Goal: Task Accomplishment & Management: Manage account settings

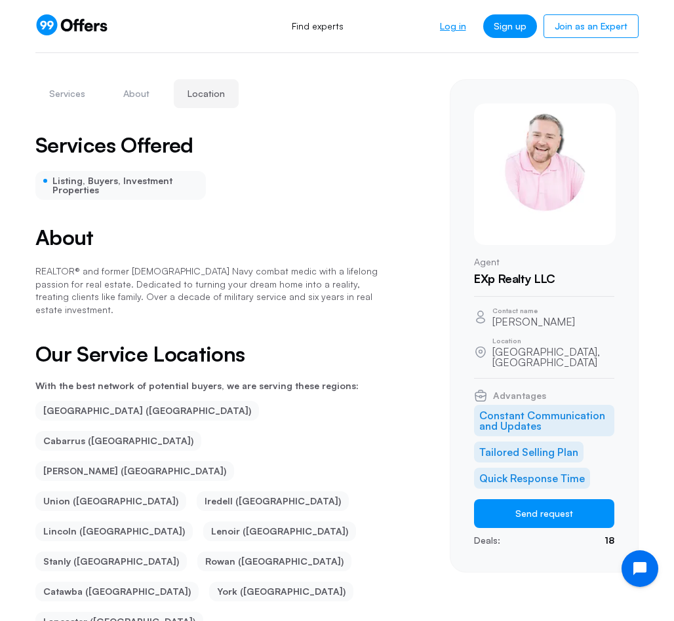
click at [453, 26] on link "Log in" at bounding box center [452, 26] width 47 height 24
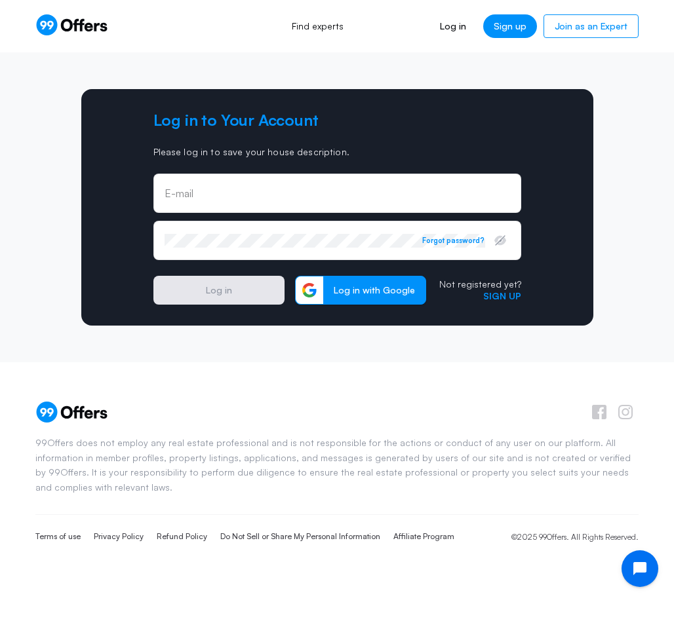
type input "[PERSON_NAME][EMAIL_ADDRESS][PERSON_NAME][DOMAIN_NAME]"
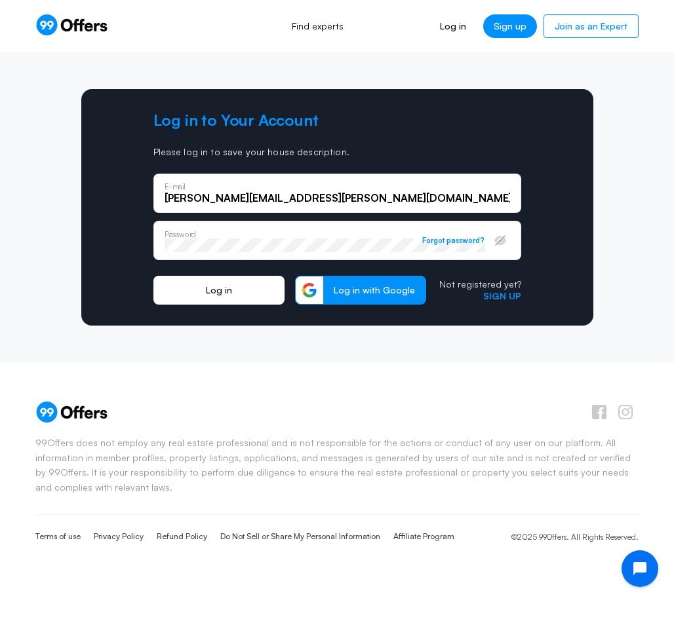
click at [224, 294] on button "Log in" at bounding box center [218, 290] width 131 height 29
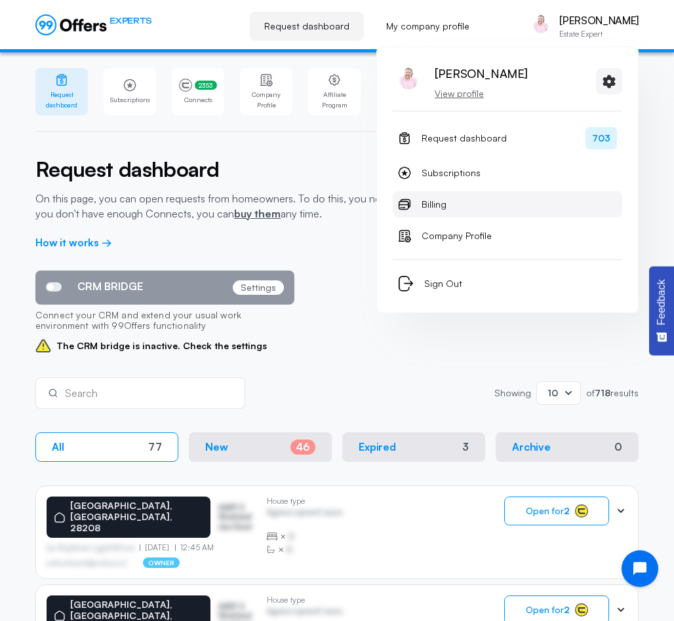
click at [441, 205] on span "Billing" at bounding box center [434, 205] width 25 height 16
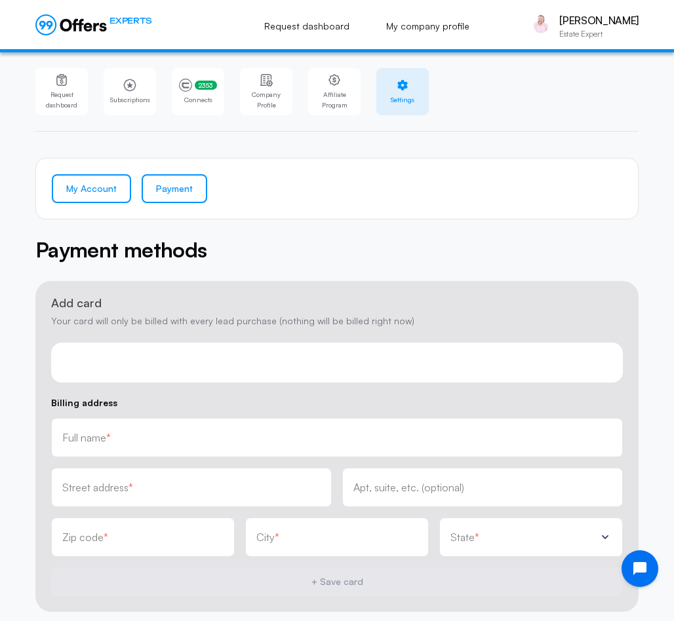
click at [100, 189] on link "My Account" at bounding box center [91, 188] width 79 height 29
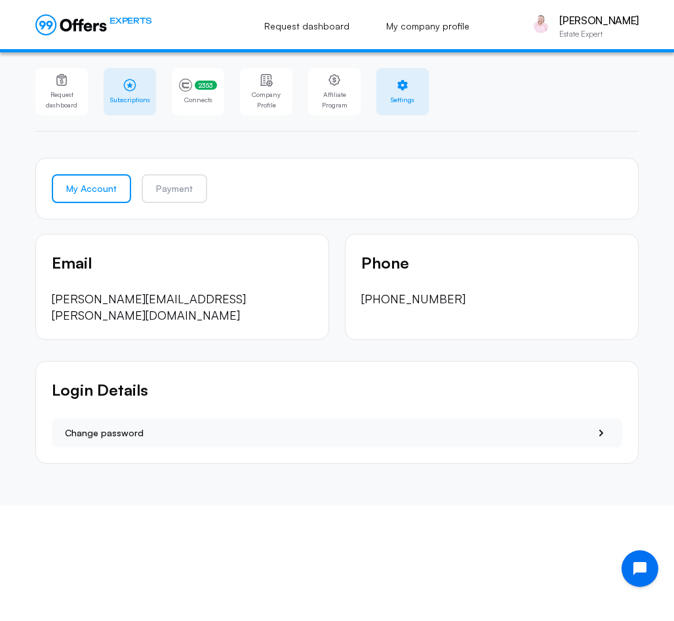
click at [124, 90] on icon at bounding box center [129, 85] width 13 height 13
click at [132, 93] on link "Subscriptions" at bounding box center [130, 91] width 52 height 47
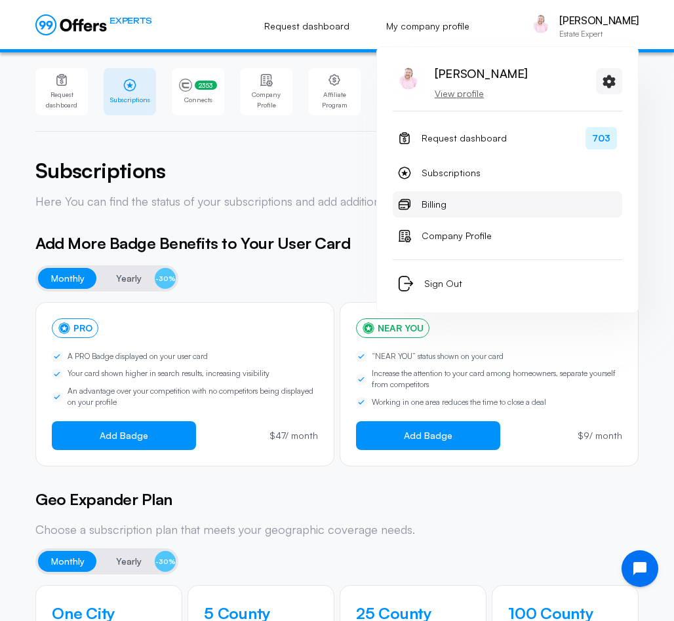
click at [431, 207] on span "Billing" at bounding box center [434, 205] width 25 height 16
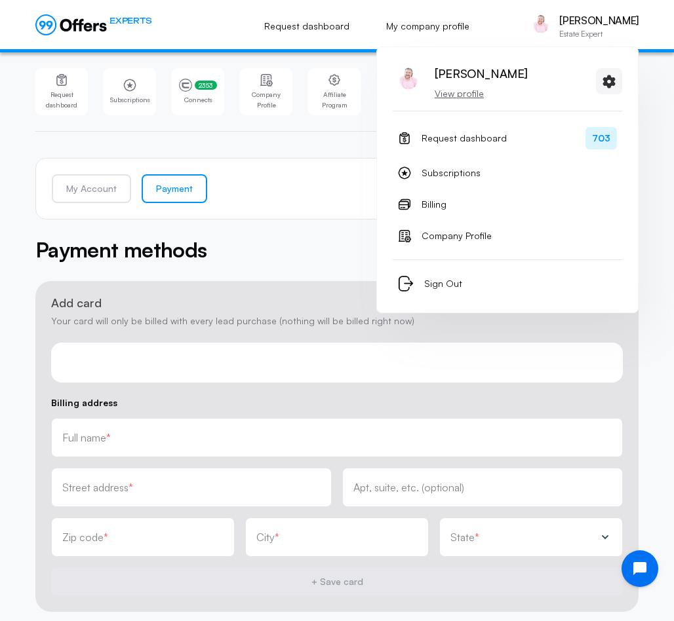
click at [609, 18] on p "[PERSON_NAME]" at bounding box center [598, 20] width 79 height 12
click at [448, 234] on span "Company Profile" at bounding box center [457, 236] width 70 height 16
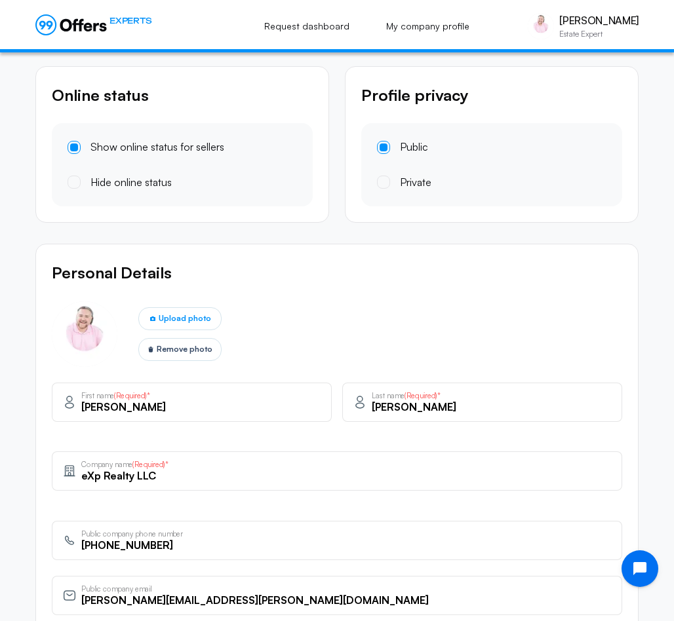
scroll to position [177, 0]
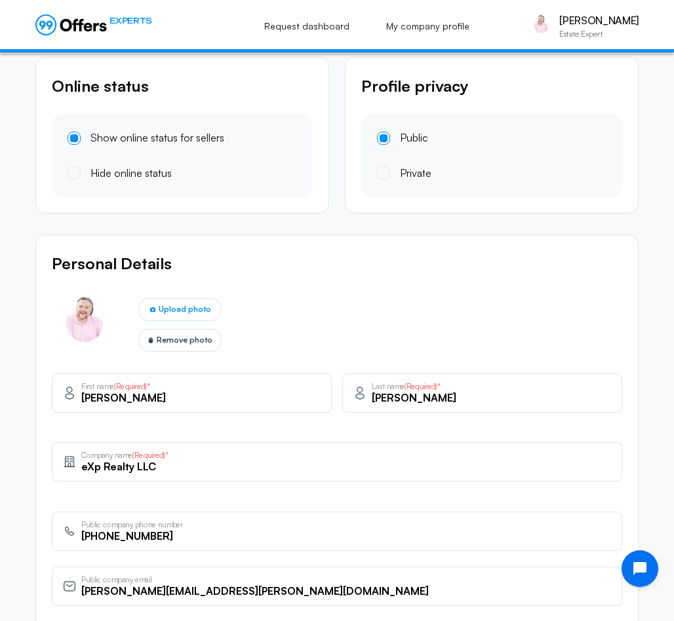
click at [168, 469] on input "eXp Realty LLC" at bounding box center [346, 467] width 530 height 14
drag, startPoint x: 168, startPoint y: 467, endPoint x: 72, endPoint y: 466, distance: 96.4
click at [72, 466] on div "eXp Realty LLC Company name (Required)*" at bounding box center [337, 462] width 570 height 39
paste input "Ballantyne"
type input "[PERSON_NAME] [PERSON_NAME]"
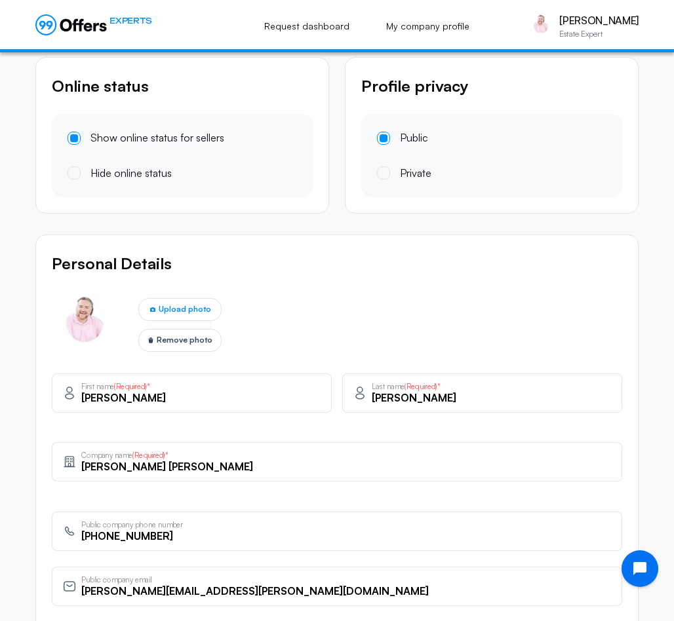
drag, startPoint x: 180, startPoint y: 540, endPoint x: 43, endPoint y: 528, distance: 138.2
click at [43, 528] on div "Personal Details Upload photo Remove photo [PERSON_NAME] First name (Required)*…" at bounding box center [336, 484] width 603 height 498
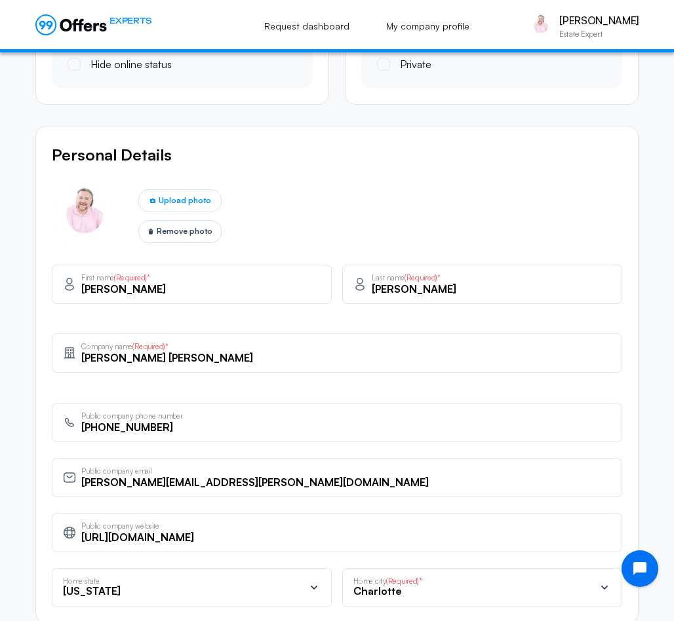
scroll to position [289, 0]
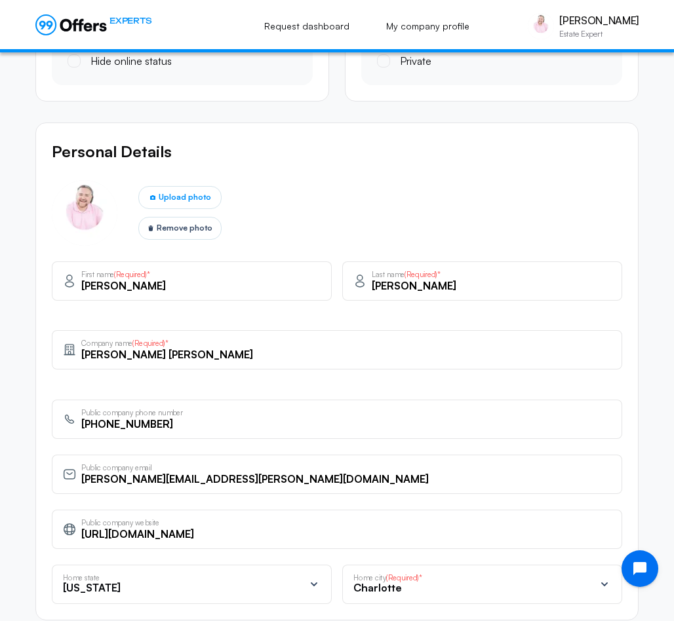
type input "[PHONE_NUMBER]"
drag, startPoint x: 235, startPoint y: 476, endPoint x: 74, endPoint y: 482, distance: 160.7
click at [74, 482] on div "[PERSON_NAME][EMAIL_ADDRESS][PERSON_NAME][DOMAIN_NAME] Public company email" at bounding box center [337, 474] width 570 height 39
paste input "russellvinson@kw"
type input "[EMAIL_ADDRESS][DOMAIN_NAME]"
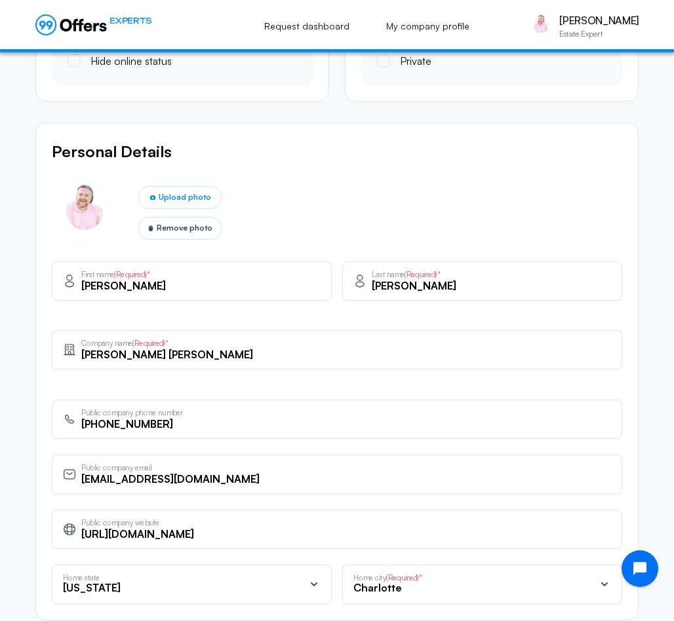
click at [245, 449] on div "Personal Details Upload photo Remove photo [PERSON_NAME] First name (Required)*…" at bounding box center [336, 372] width 603 height 498
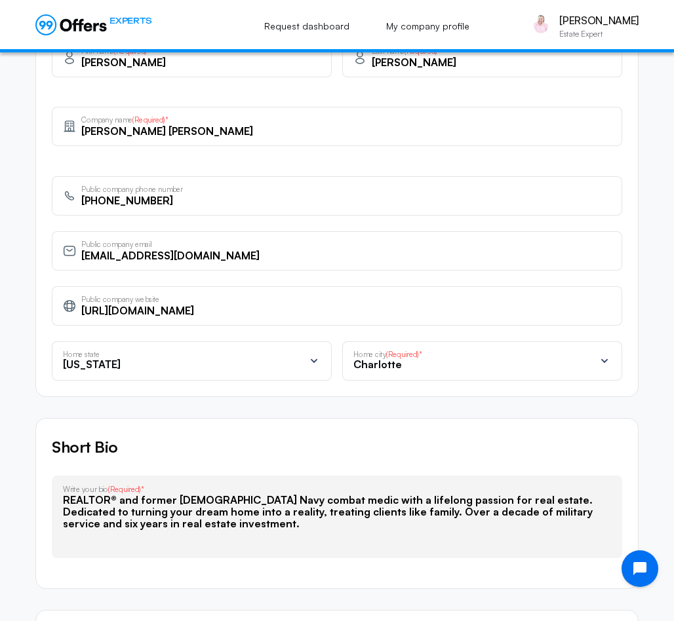
scroll to position [830, 0]
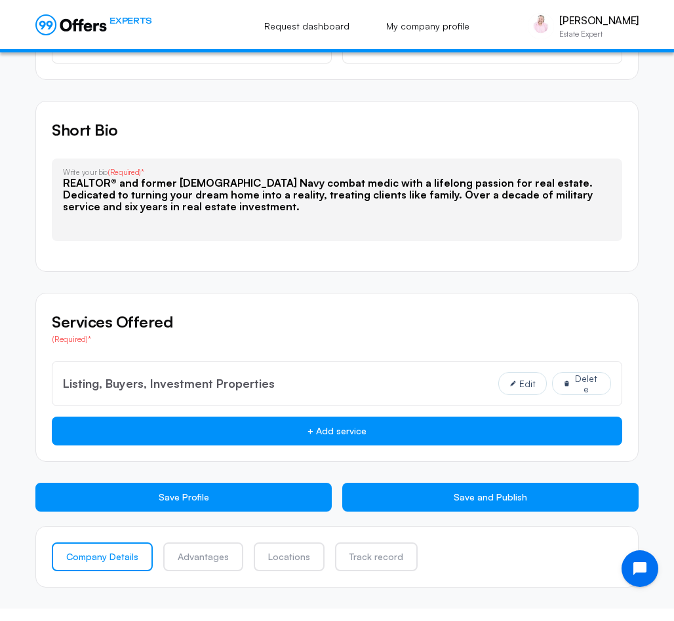
click at [237, 498] on button "Save Profile" at bounding box center [183, 497] width 296 height 29
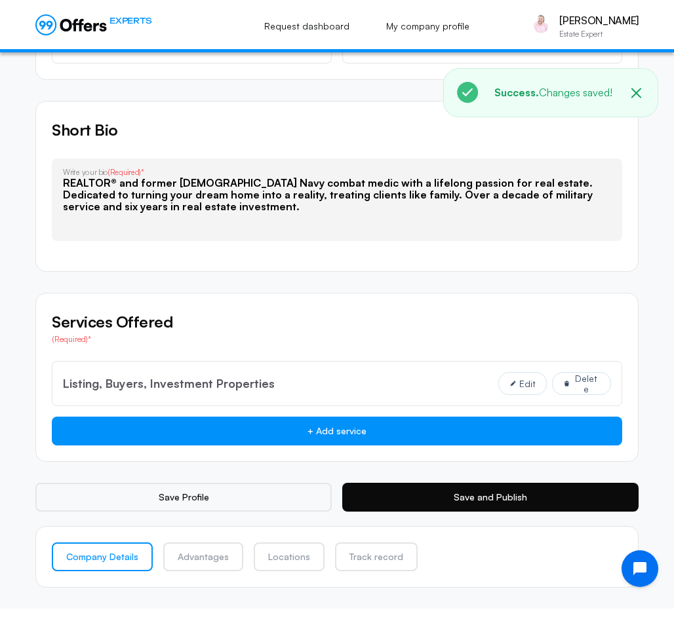
click at [376, 505] on button "Save and Publish" at bounding box center [490, 497] width 296 height 29
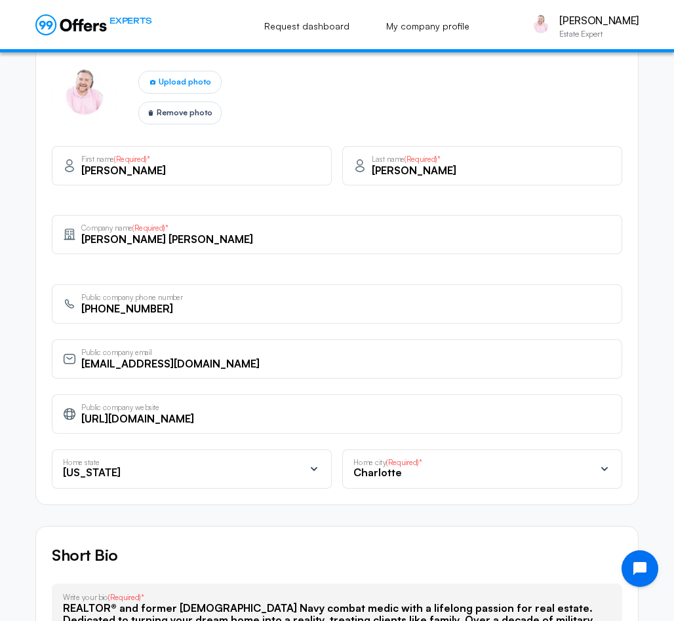
scroll to position [0, 0]
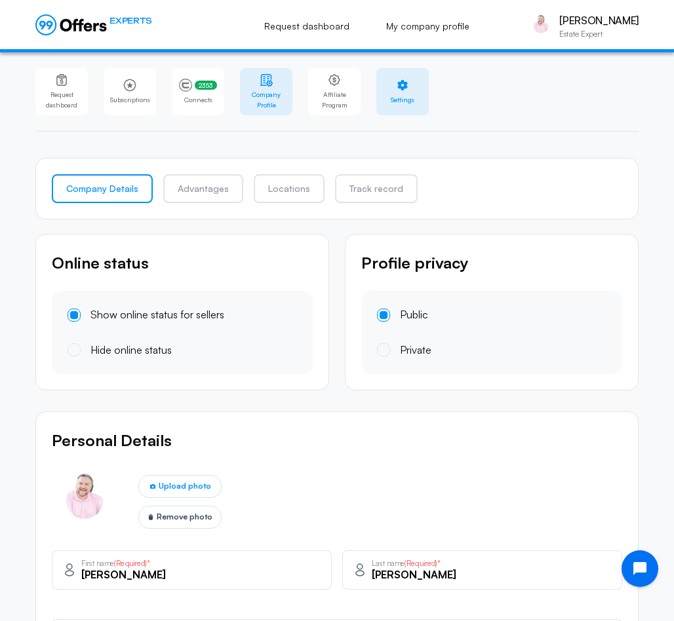
click at [410, 87] on link "Settings" at bounding box center [402, 91] width 52 height 47
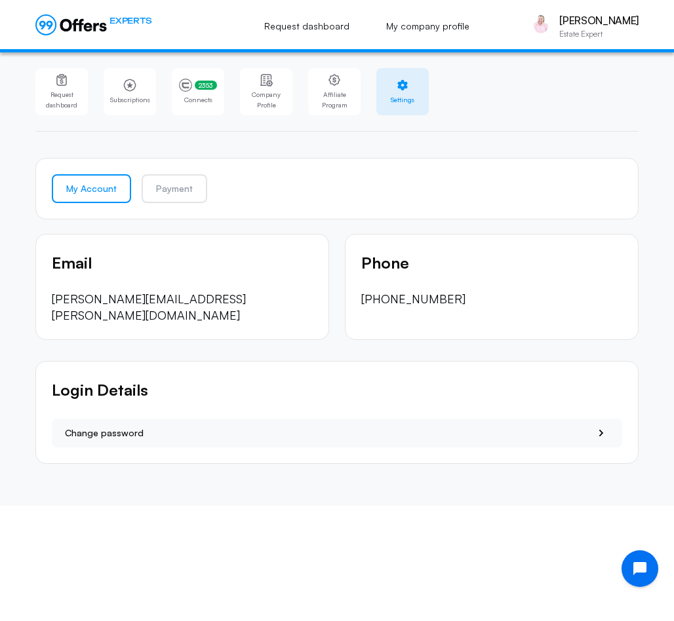
click at [281, 217] on div "My Account Payment" at bounding box center [336, 189] width 603 height 62
click at [185, 296] on p "[PERSON_NAME][EMAIL_ADDRESS][PERSON_NAME][DOMAIN_NAME]" at bounding box center [182, 307] width 261 height 33
click at [386, 378] on p "Login Details" at bounding box center [337, 390] width 570 height 25
click at [641, 573] on icon "Open chat widget" at bounding box center [647, 569] width 12 height 12
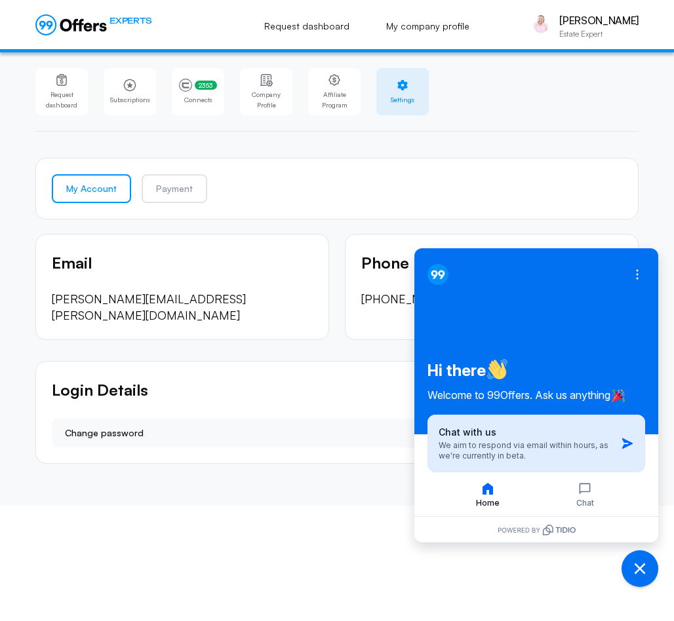
click at [596, 438] on div "Chat with us We aim to respond via email within hours, as we're currently in be…" at bounding box center [527, 443] width 177 height 35
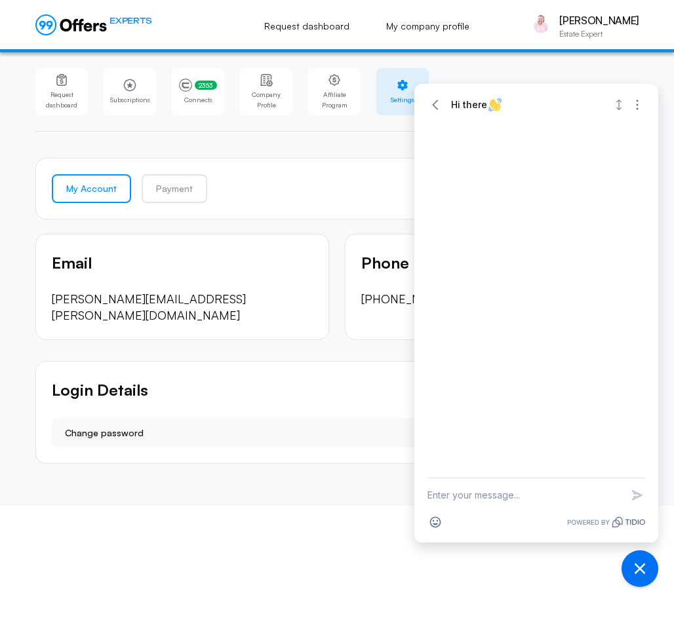
click at [492, 490] on textarea "New message" at bounding box center [524, 496] width 194 height 34
type textarea "Hello I need to change my login email and phone number"
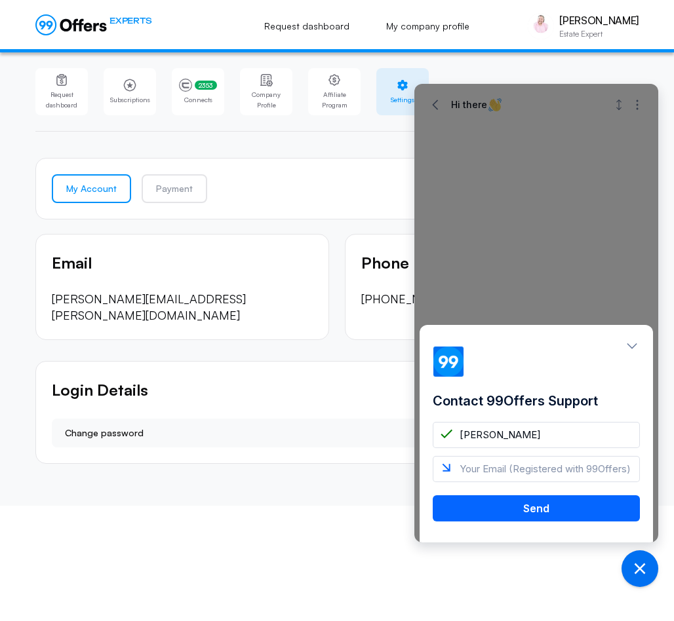
type input "[PERSON_NAME]"
type input "[PERSON_NAME][EMAIL_ADDRESS][PERSON_NAME][DOMAIN_NAME]"
